Goal: Information Seeking & Learning: Learn about a topic

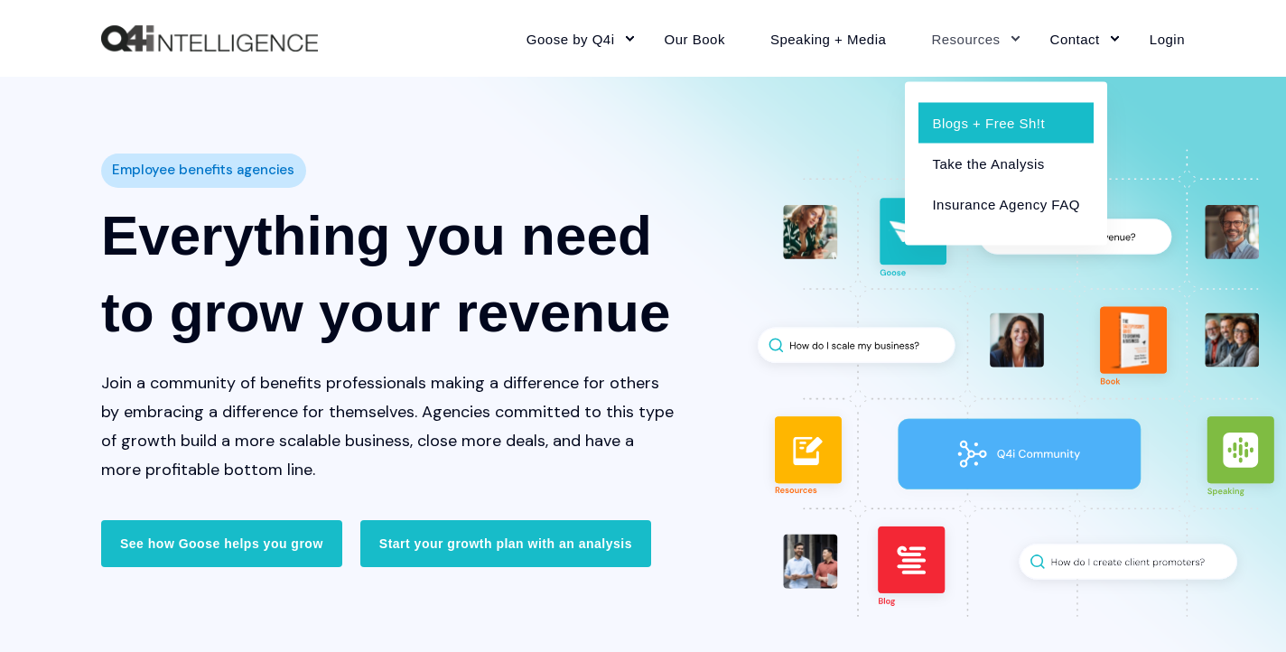
click at [988, 109] on link "Blogs + Free Sh!t" at bounding box center [1006, 122] width 174 height 41
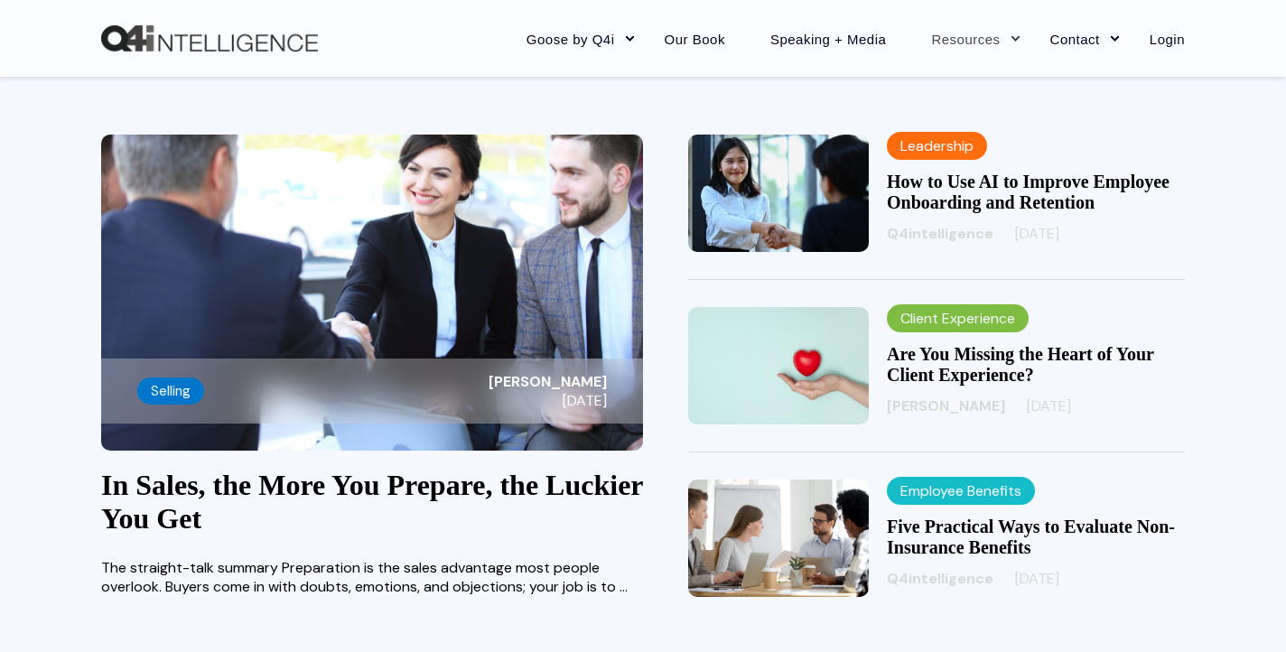
scroll to position [445, 0]
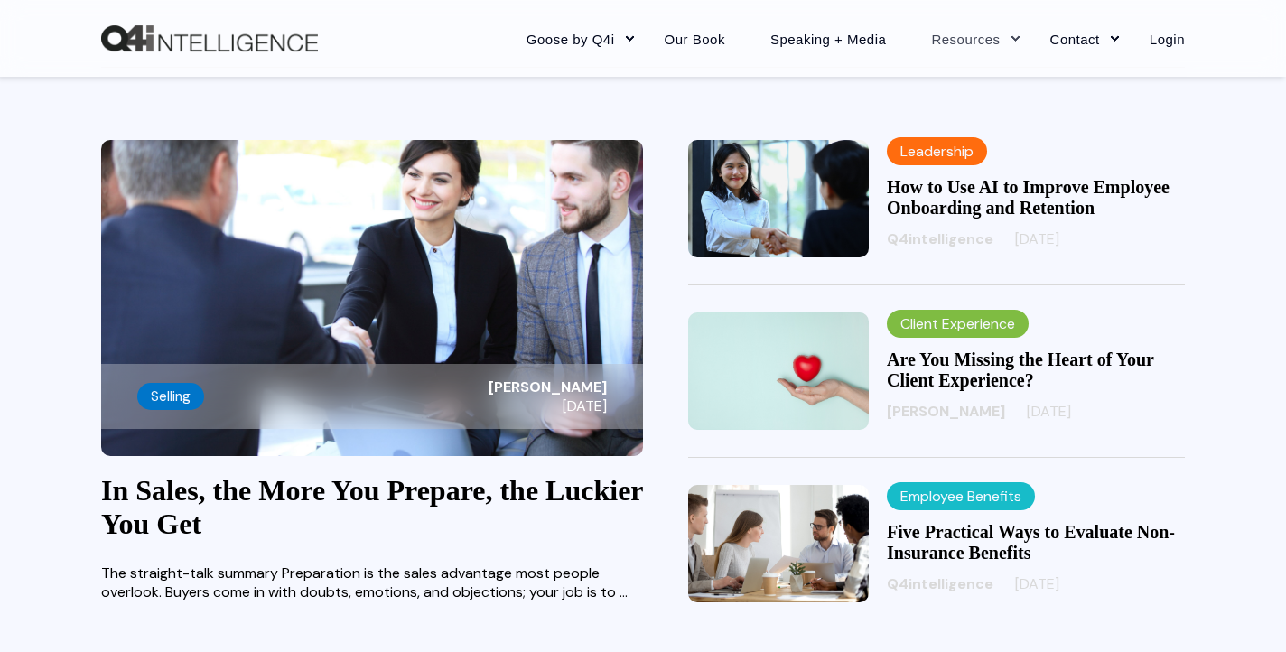
click at [495, 506] on link "In Sales, the More You Prepare, the Luckier You Get" at bounding box center [372, 507] width 542 height 66
